Goal: Find contact information: Find contact information

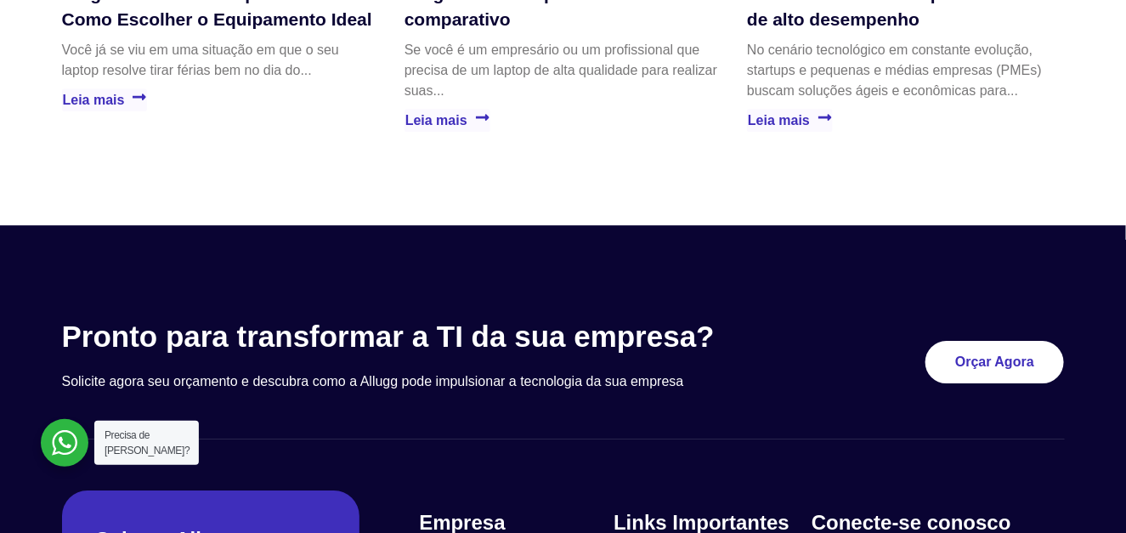
scroll to position [4366, 0]
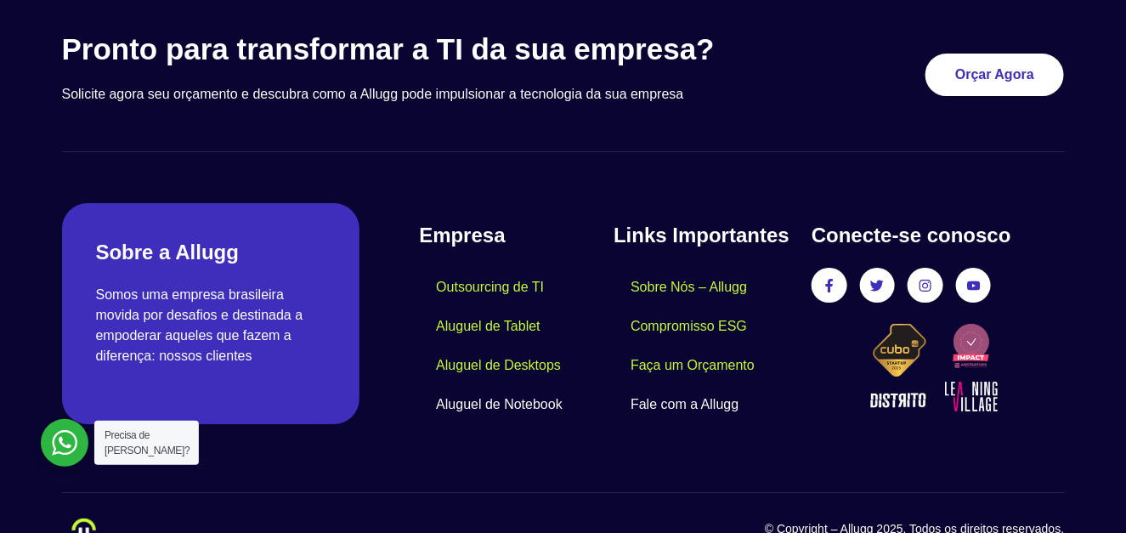
click at [684, 385] on link "Fale com a Allugg" at bounding box center [684, 404] width 142 height 39
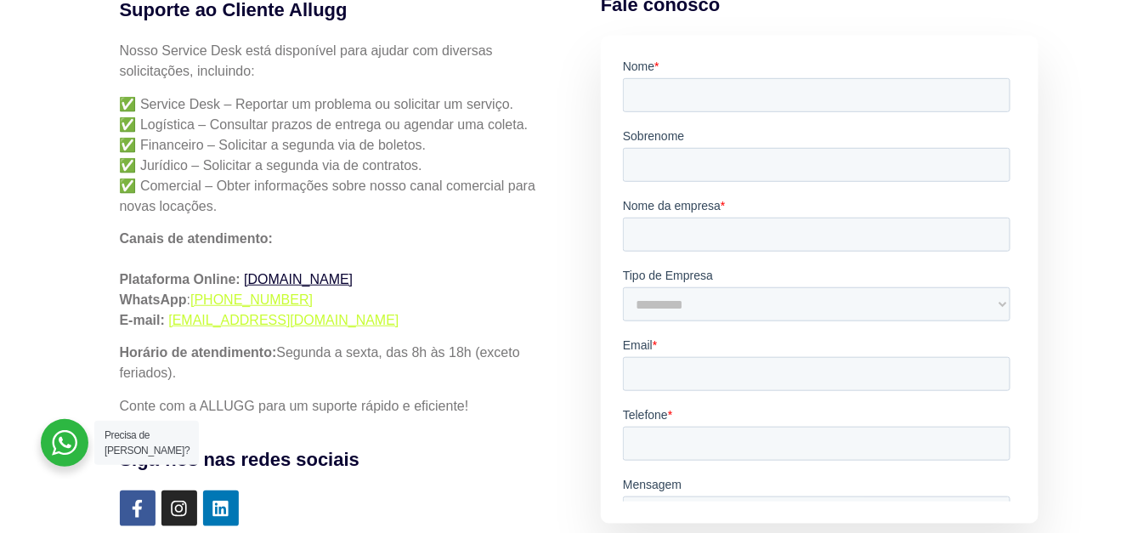
drag, startPoint x: 370, startPoint y: 279, endPoint x: 246, endPoint y: 277, distance: 124.9
click at [246, 277] on p "Canais de atendimento: Plataforma Online: [DOMAIN_NAME] WhatsApp : [PHONE_NUMBE…" at bounding box center [336, 280] width 432 height 102
drag, startPoint x: 403, startPoint y: 325, endPoint x: 167, endPoint y: 316, distance: 235.5
click at [167, 316] on p "Canais de atendimento: Plataforma Online: [DOMAIN_NAME] WhatsApp : [PHONE_NUMBE…" at bounding box center [336, 280] width 432 height 102
copy link "[EMAIL_ADDRESS][DOMAIN_NAME]"
